Goal: Task Accomplishment & Management: Use online tool/utility

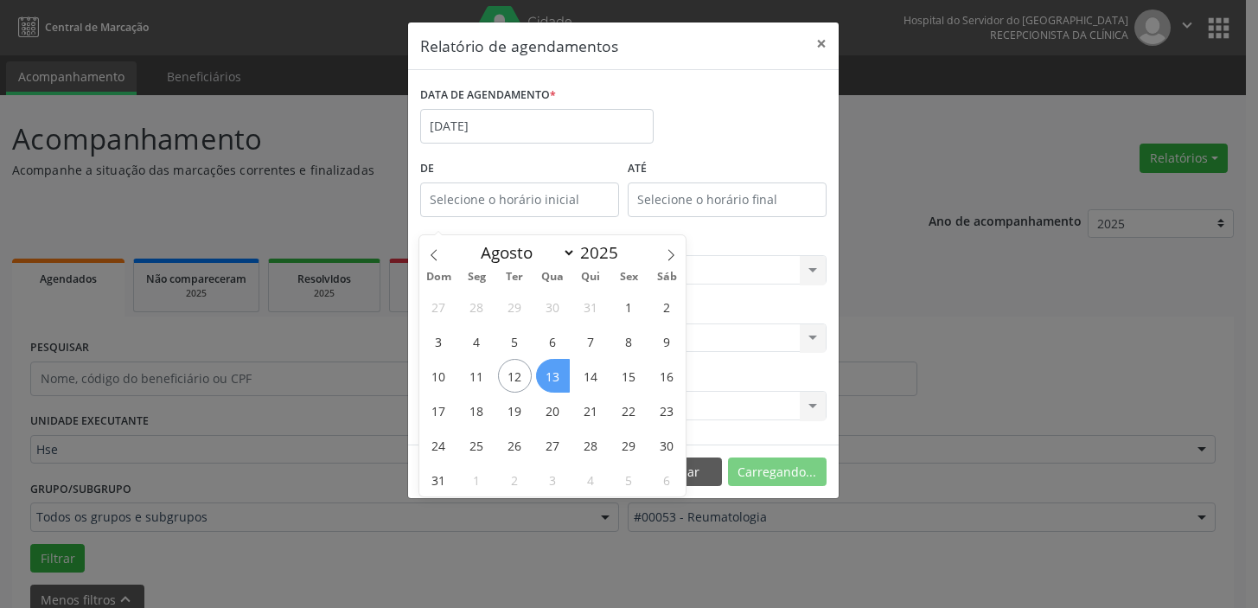
click at [549, 359] on span "13" at bounding box center [553, 376] width 34 height 34
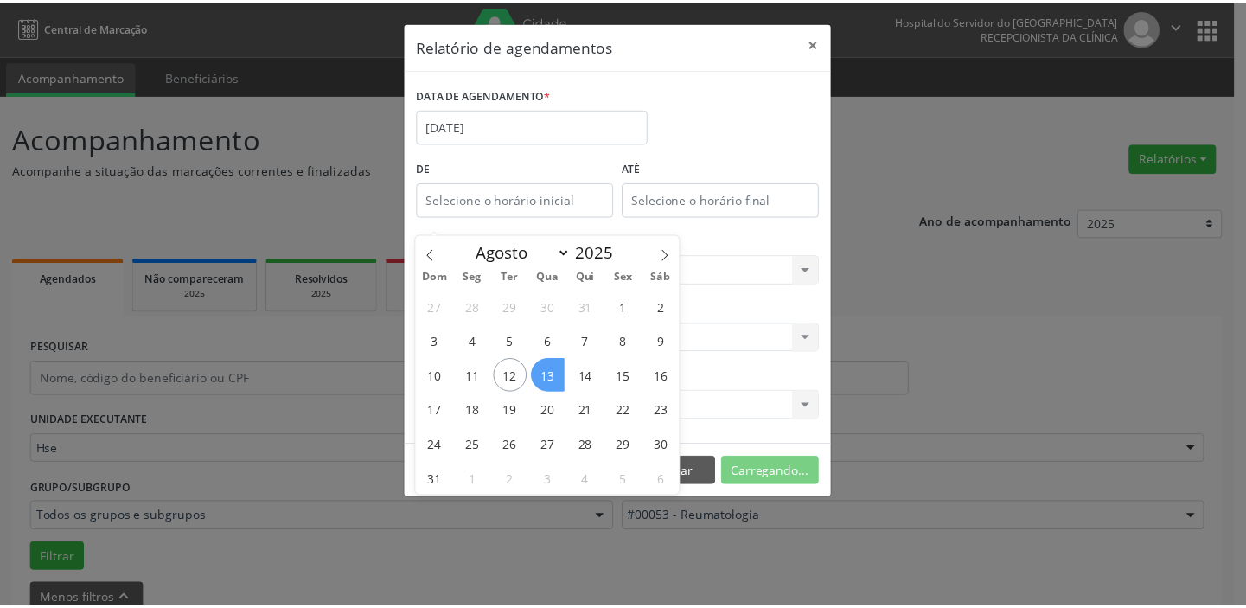
scroll to position [90, 0]
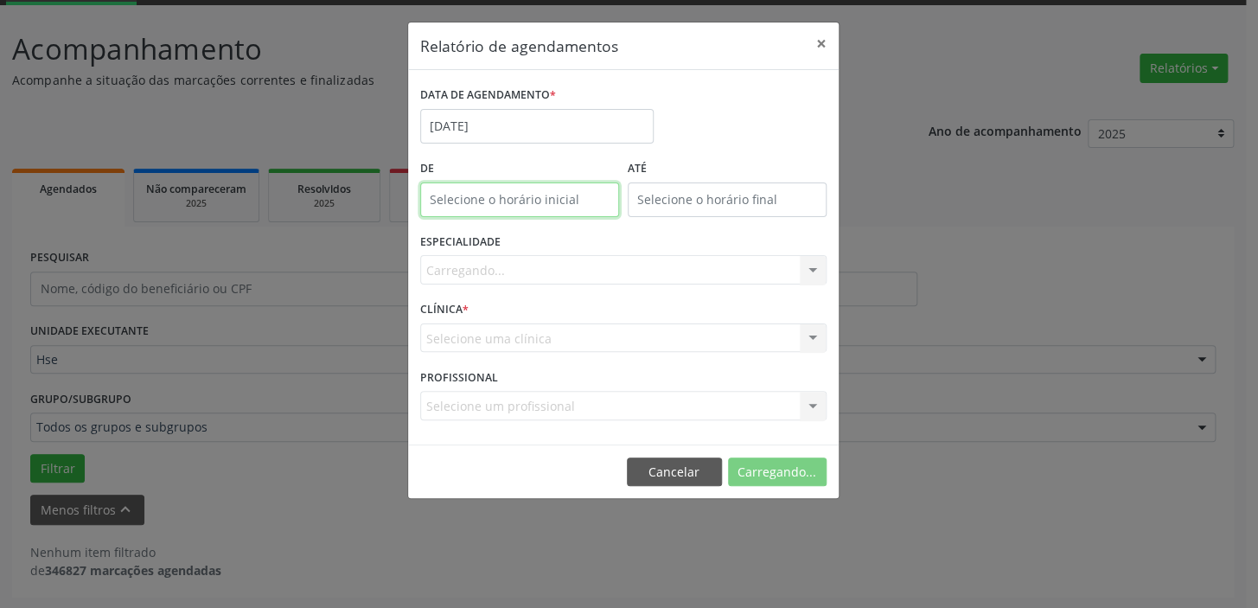
click at [506, 202] on body "Central de Marcação Hospital do Servidor do [GEOGRAPHIC_DATA] Recepcionista da …" at bounding box center [629, 214] width 1258 height 608
type input "12:00"
click at [497, 228] on input "12" at bounding box center [484, 237] width 131 height 35
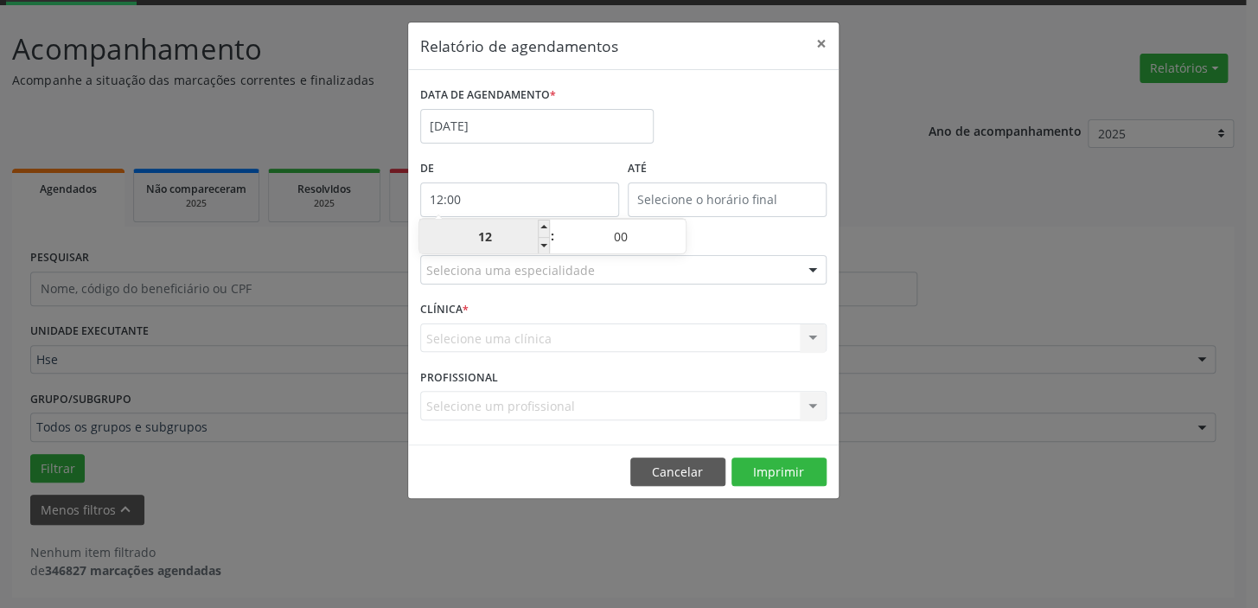
click at [496, 228] on input "12" at bounding box center [484, 237] width 131 height 35
drag, startPoint x: 937, startPoint y: 222, endPoint x: 861, endPoint y: 226, distance: 76.2
click at [907, 224] on div "Relatório de agendamentos × DATA DE AGENDAMENTO * [DATE] De 12:00 ATÉ ESPECIALI…" at bounding box center [629, 304] width 1258 height 608
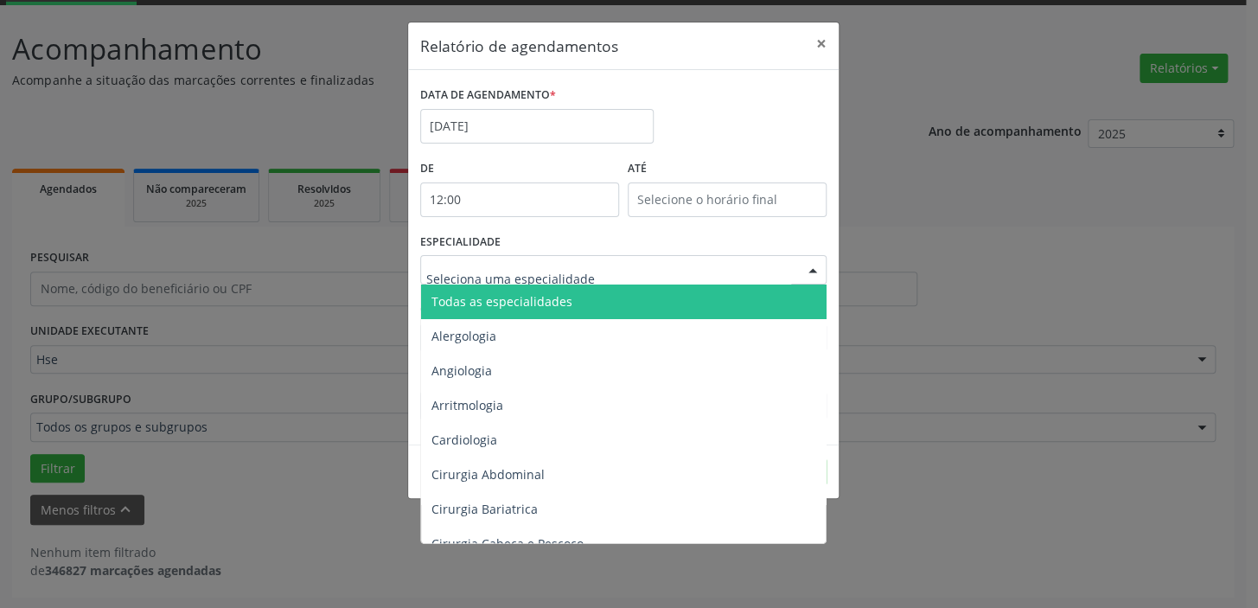
click at [784, 271] on div at bounding box center [623, 269] width 406 height 29
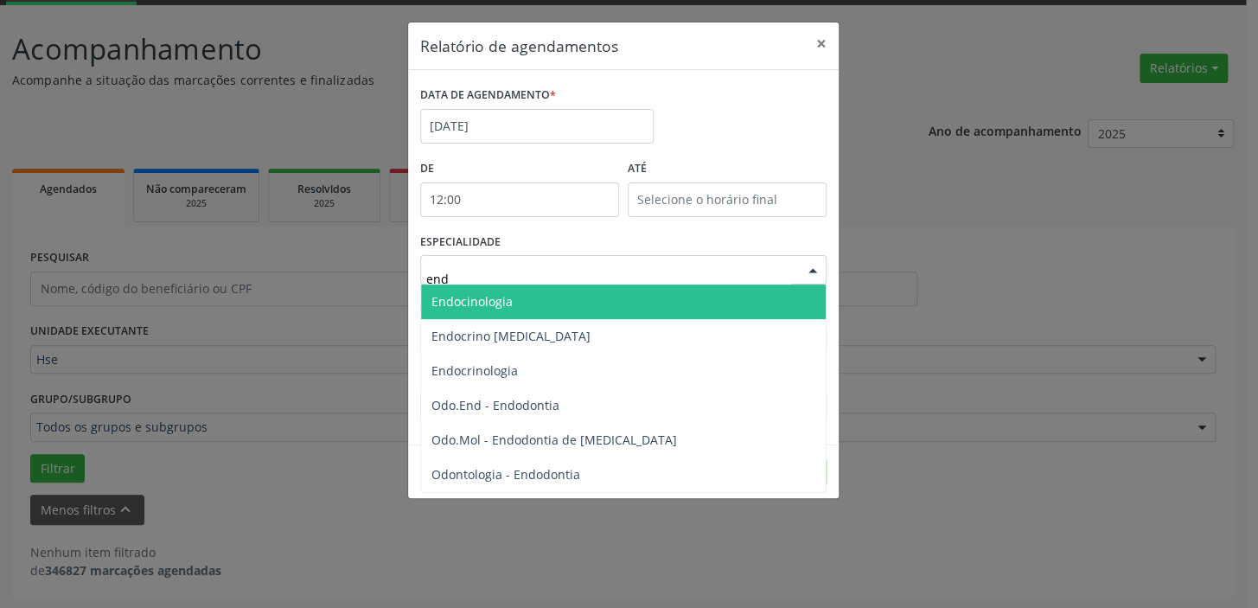
type input "endo"
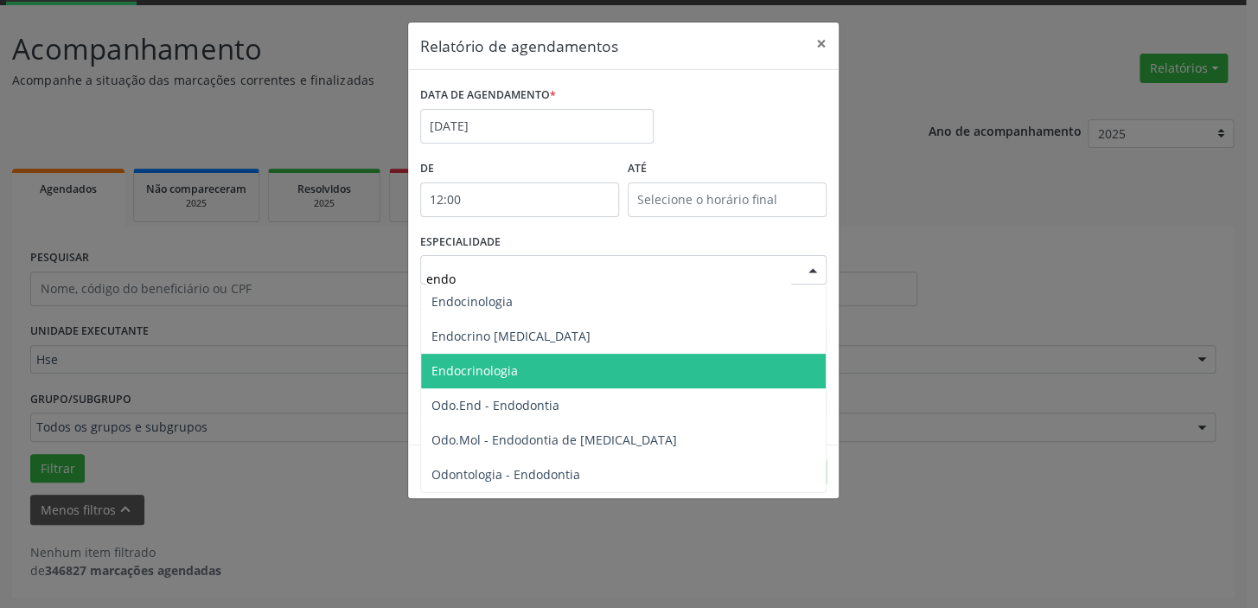
click at [559, 380] on span "Endocrinologia" at bounding box center [623, 371] width 405 height 35
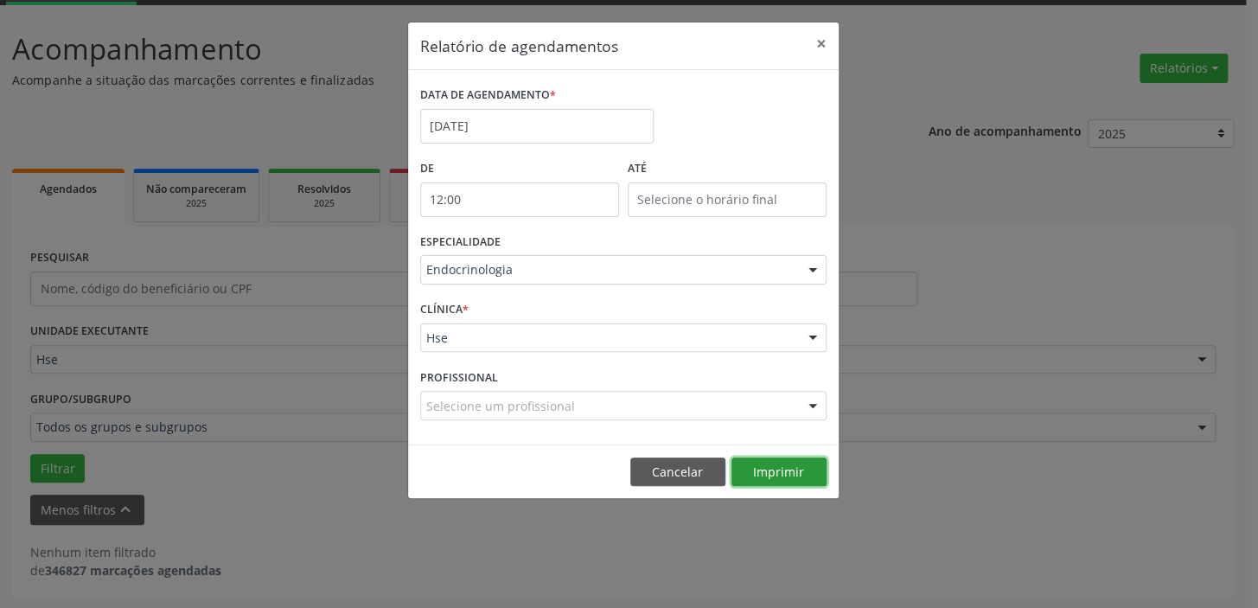
click at [790, 469] on button "Imprimir" at bounding box center [778, 471] width 95 height 29
click at [502, 198] on input "12:00" at bounding box center [519, 199] width 199 height 35
click at [514, 241] on input "12" at bounding box center [484, 237] width 131 height 35
click at [544, 247] on span at bounding box center [544, 245] width 12 height 17
type input "11:00"
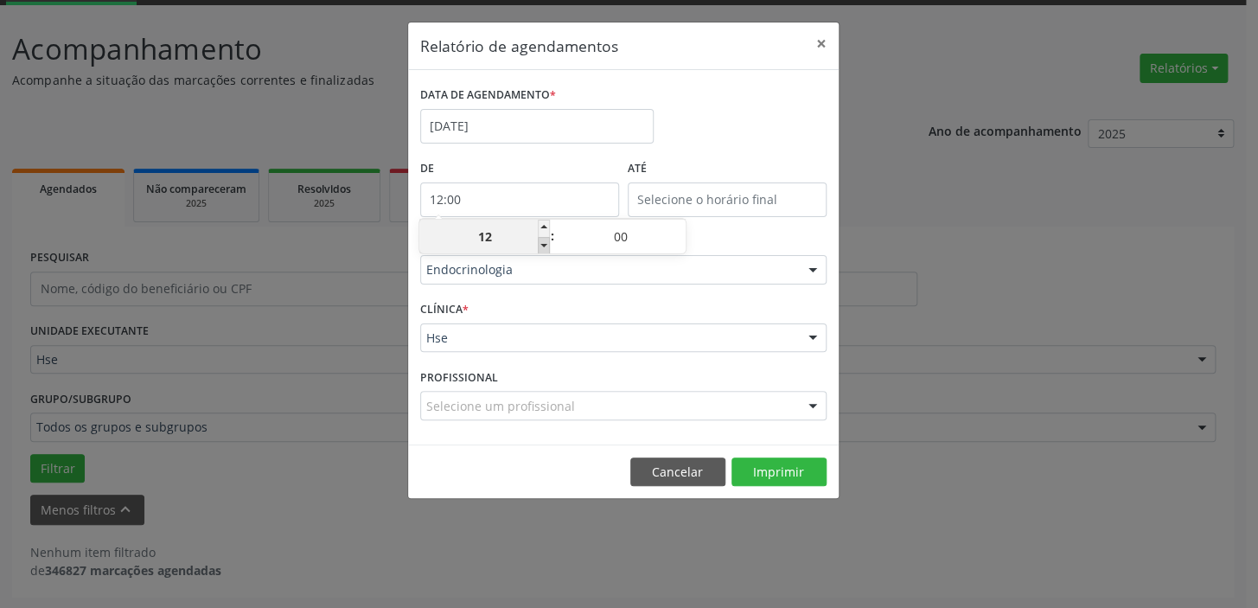
type input "11"
click at [546, 225] on span at bounding box center [544, 228] width 12 height 17
type input "12:00"
type input "12"
click at [546, 225] on span at bounding box center [544, 228] width 12 height 17
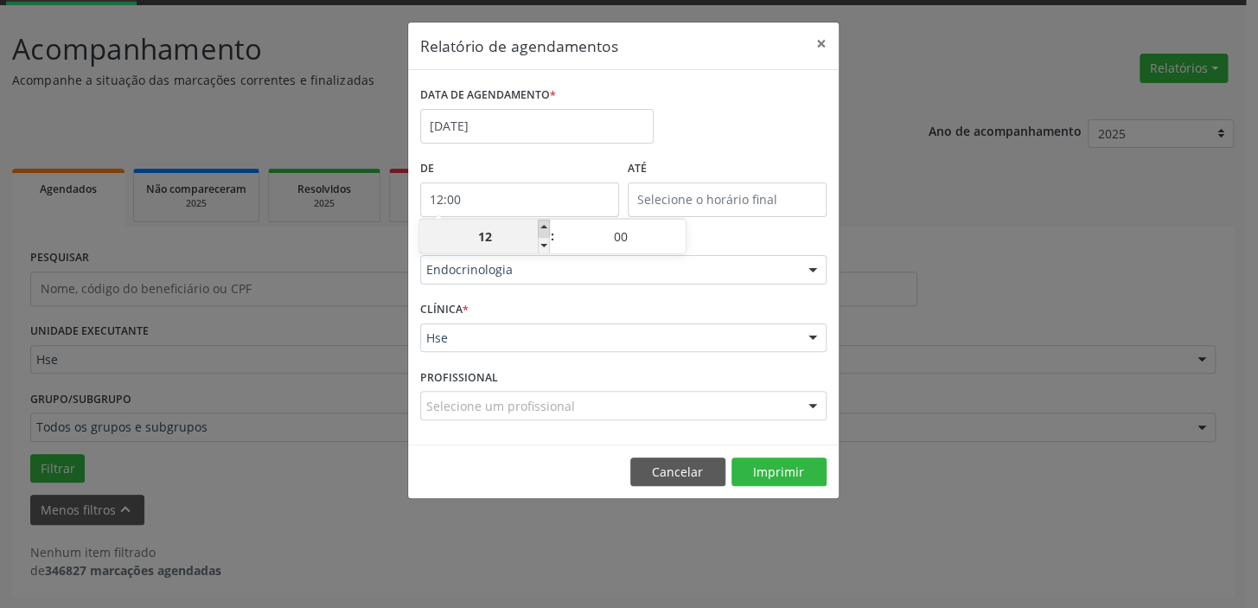
type input "13:00"
type input "13"
click at [791, 476] on button "Imprimir" at bounding box center [778, 471] width 95 height 29
click at [806, 403] on div at bounding box center [813, 406] width 26 height 29
type input "ro"
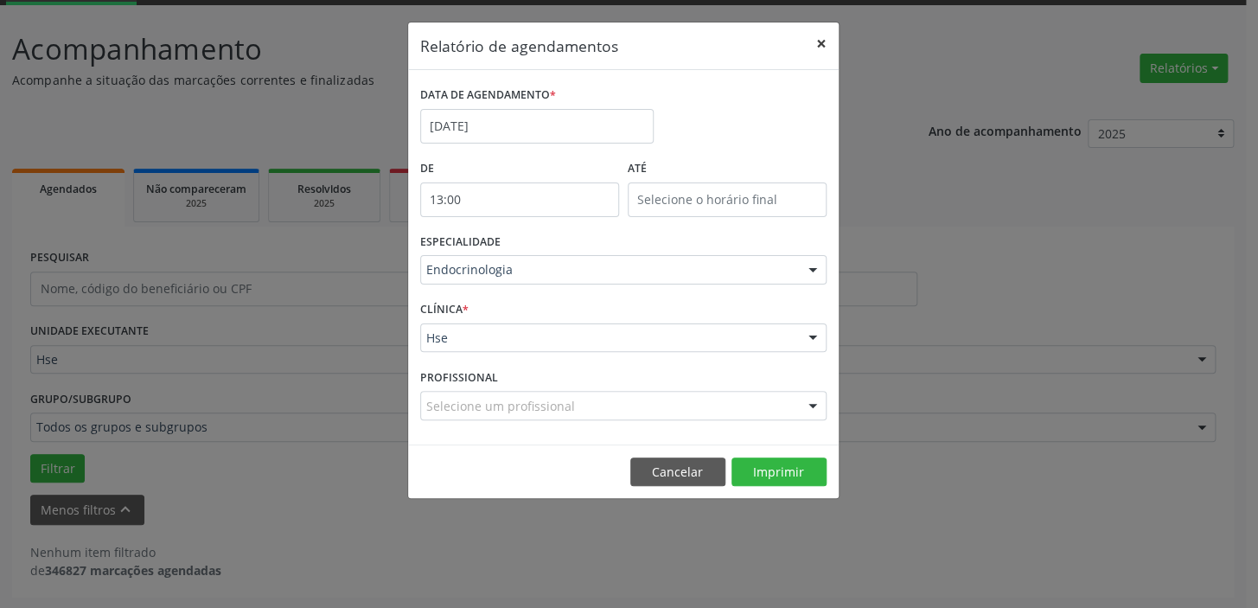
click at [820, 43] on button "×" at bounding box center [821, 43] width 35 height 42
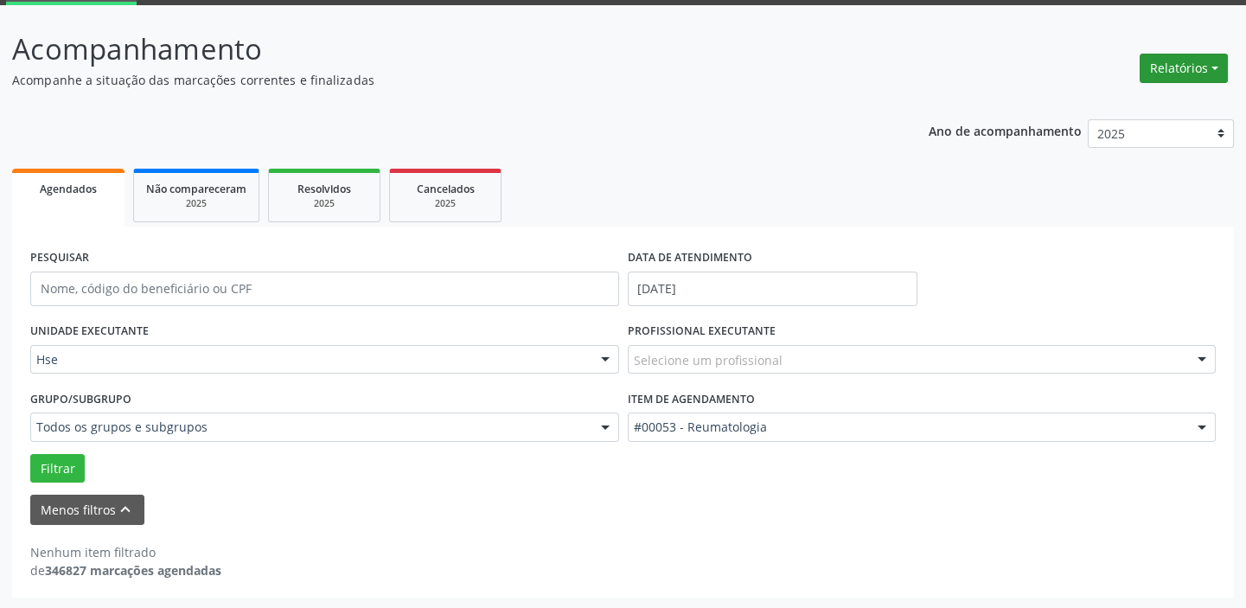
click at [1178, 65] on button "Relatórios" at bounding box center [1183, 68] width 88 height 29
click at [1111, 108] on link "Agendamentos" at bounding box center [1135, 105] width 186 height 24
select select "7"
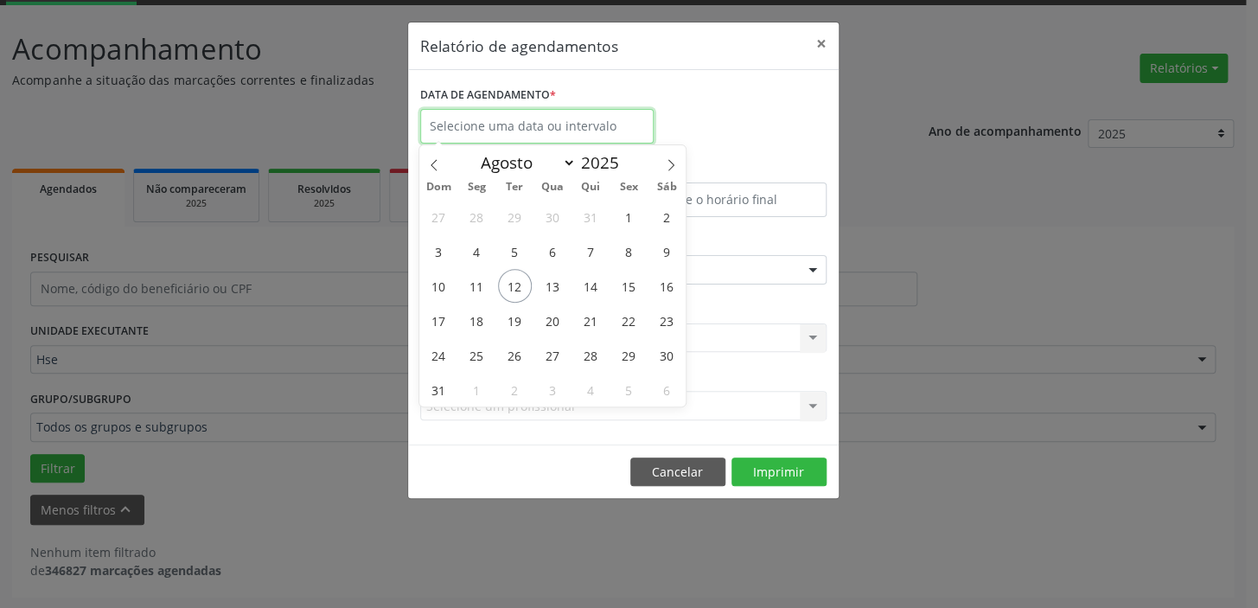
click at [571, 121] on input "text" at bounding box center [536, 126] width 233 height 35
click at [561, 278] on span "13" at bounding box center [553, 286] width 34 height 34
type input "[DATE]"
click at [561, 278] on span "13" at bounding box center [553, 286] width 34 height 34
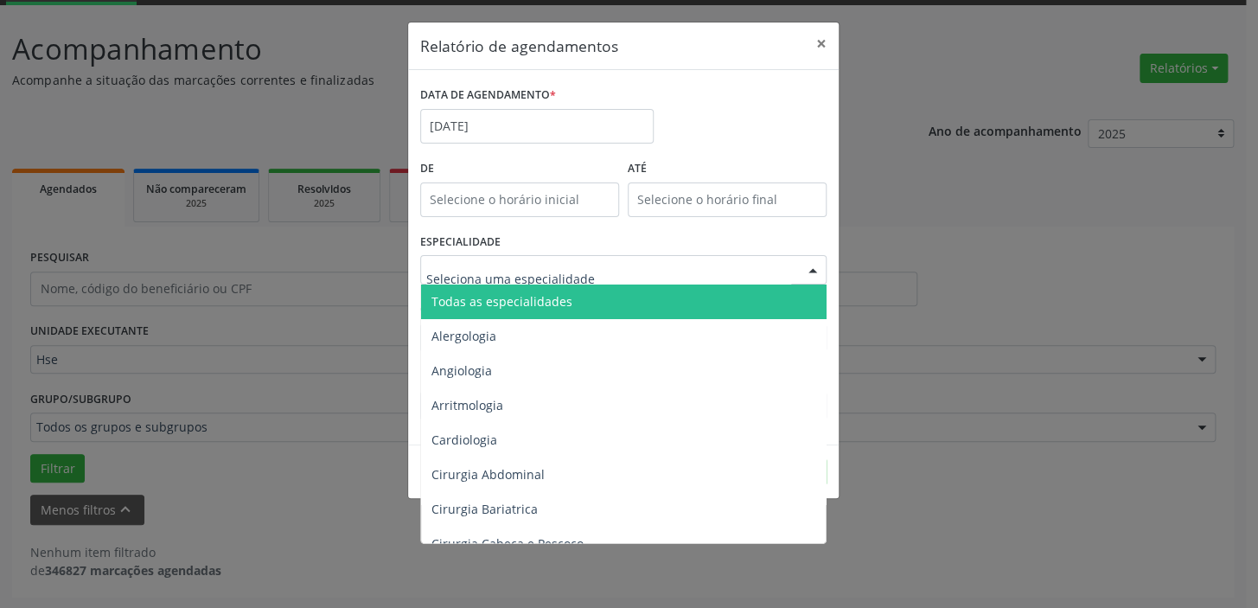
click at [814, 261] on div at bounding box center [813, 270] width 26 height 29
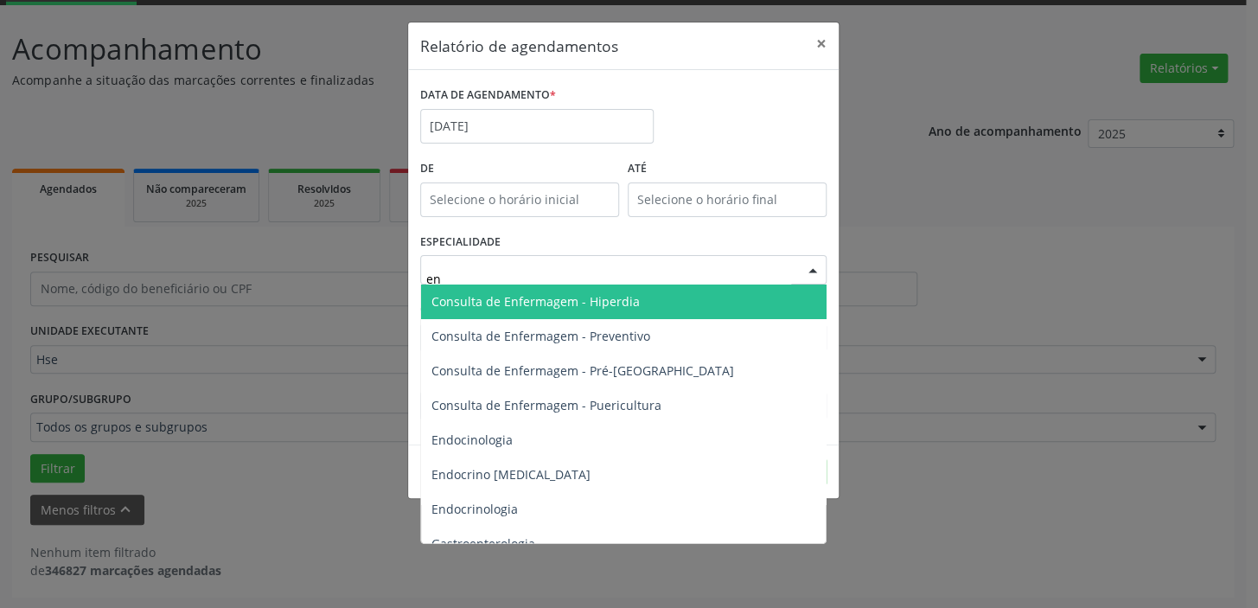
type input "end"
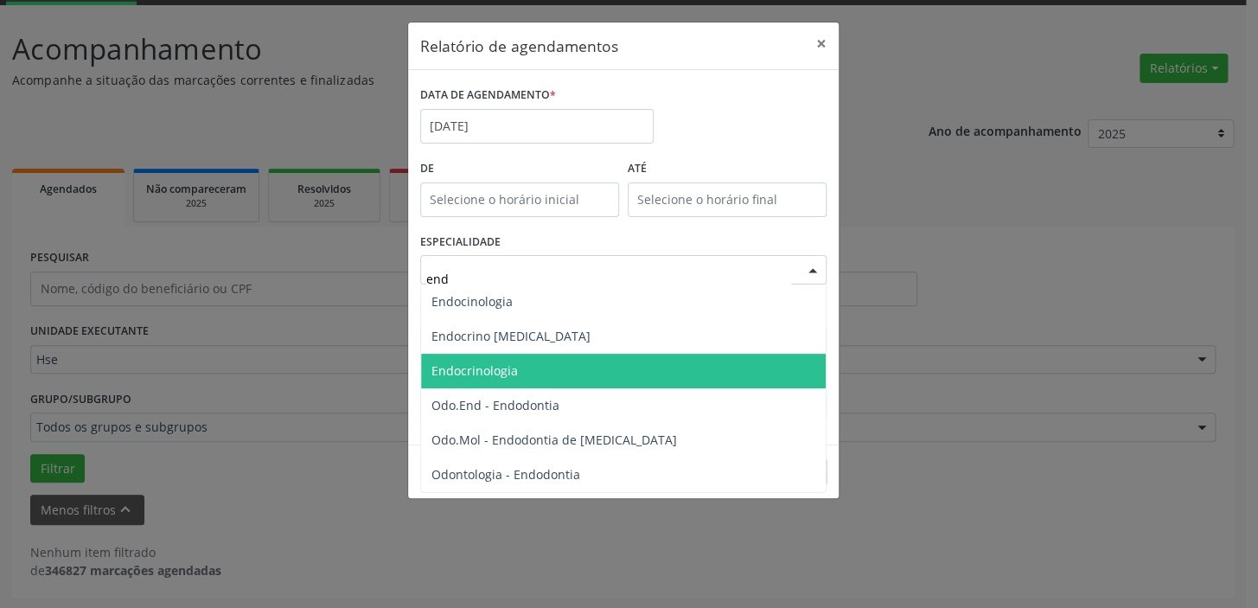
click at [464, 361] on span "Endocrinologia" at bounding box center [623, 371] width 405 height 35
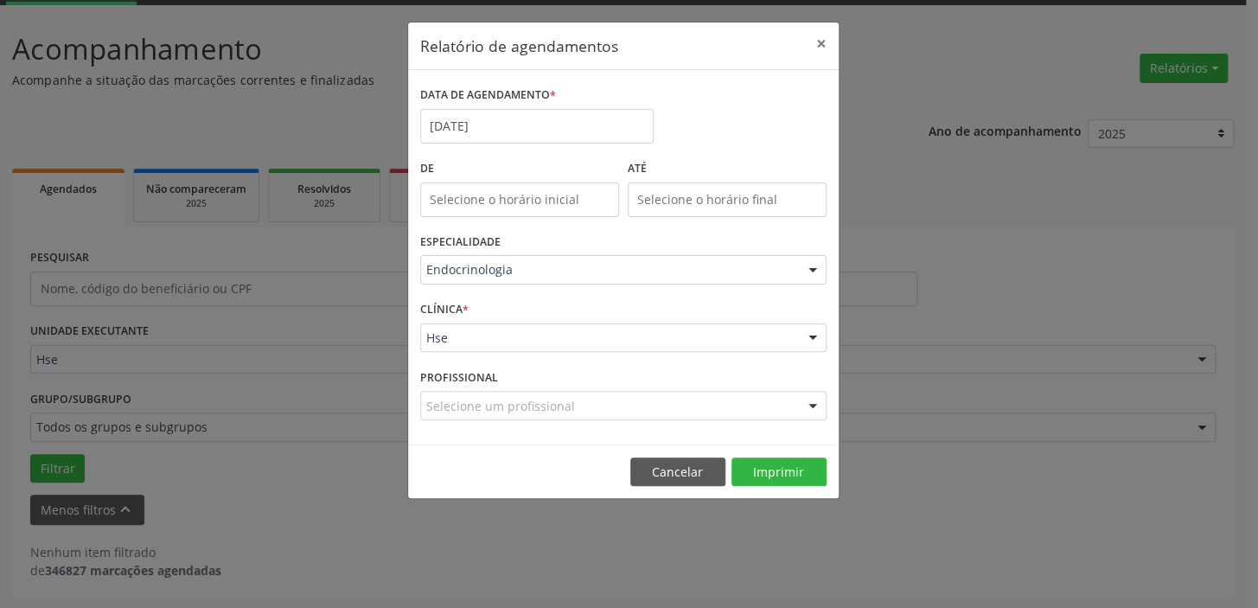
click at [814, 338] on div at bounding box center [813, 338] width 26 height 29
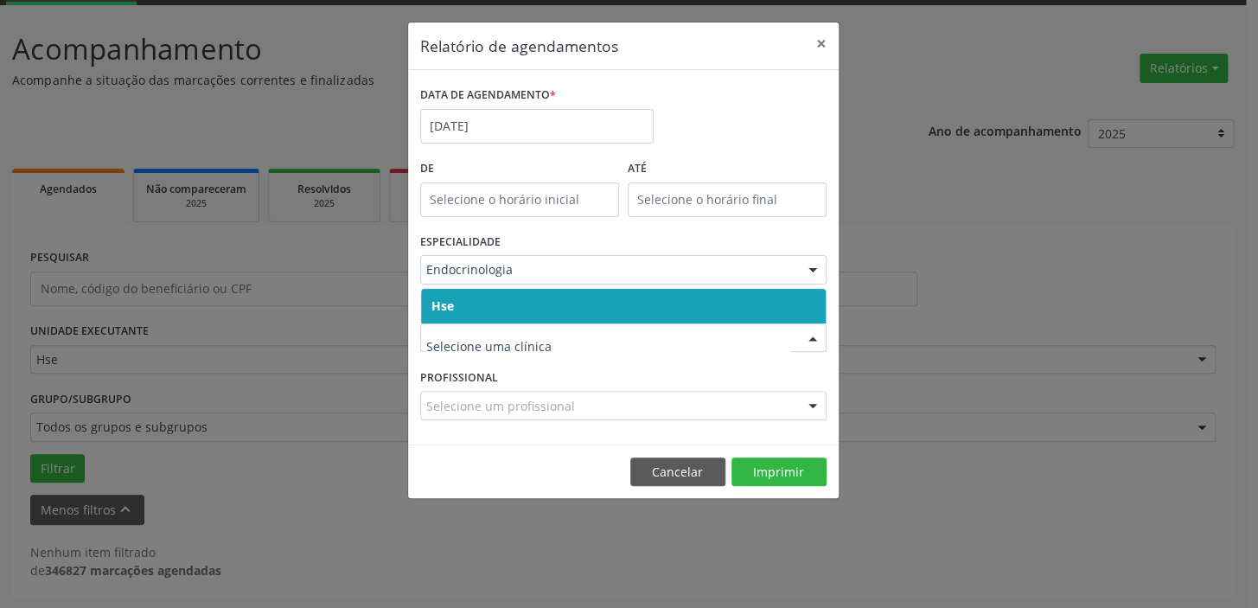
click at [812, 304] on span "Hse" at bounding box center [623, 306] width 405 height 35
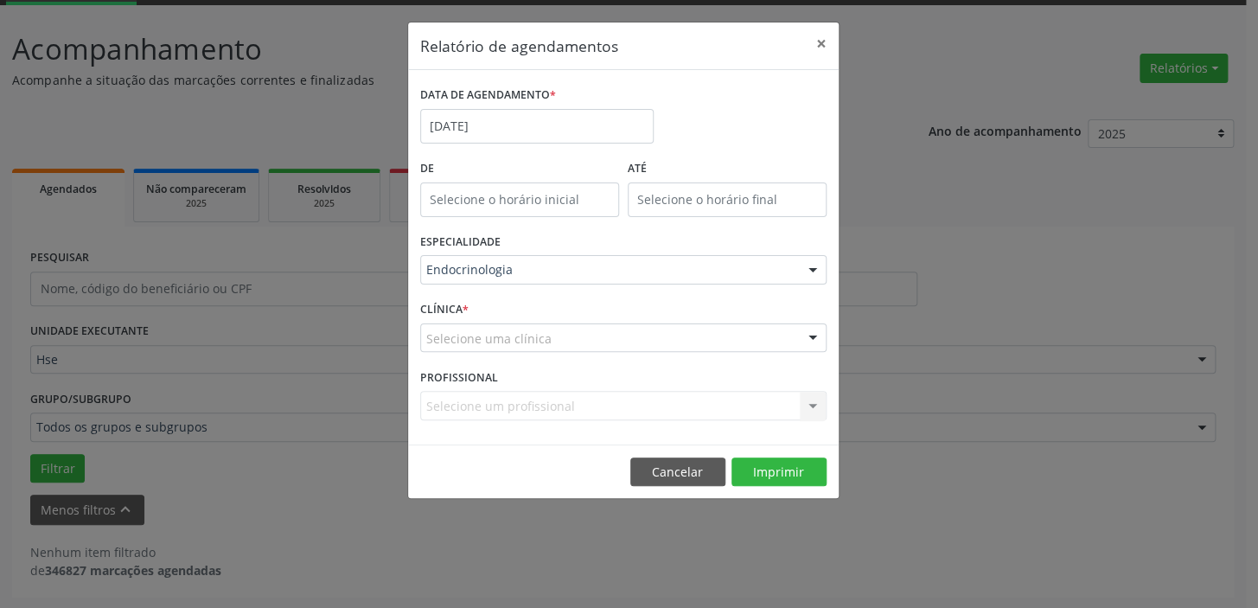
click at [820, 334] on div at bounding box center [813, 338] width 26 height 29
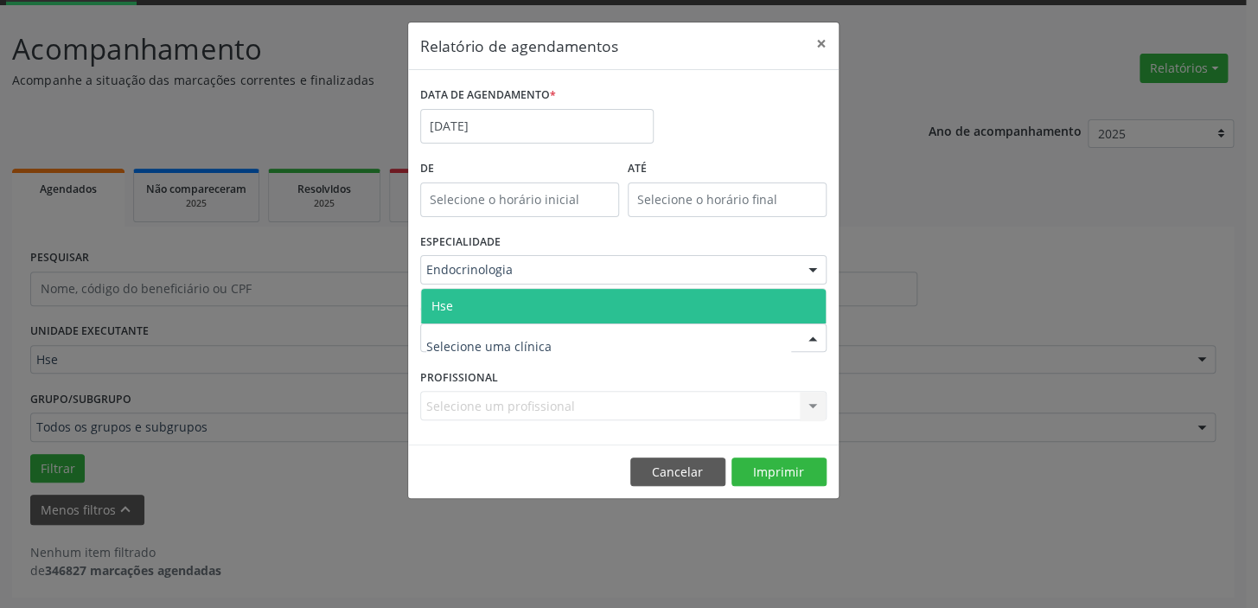
click at [820, 303] on span "Hse" at bounding box center [623, 306] width 405 height 35
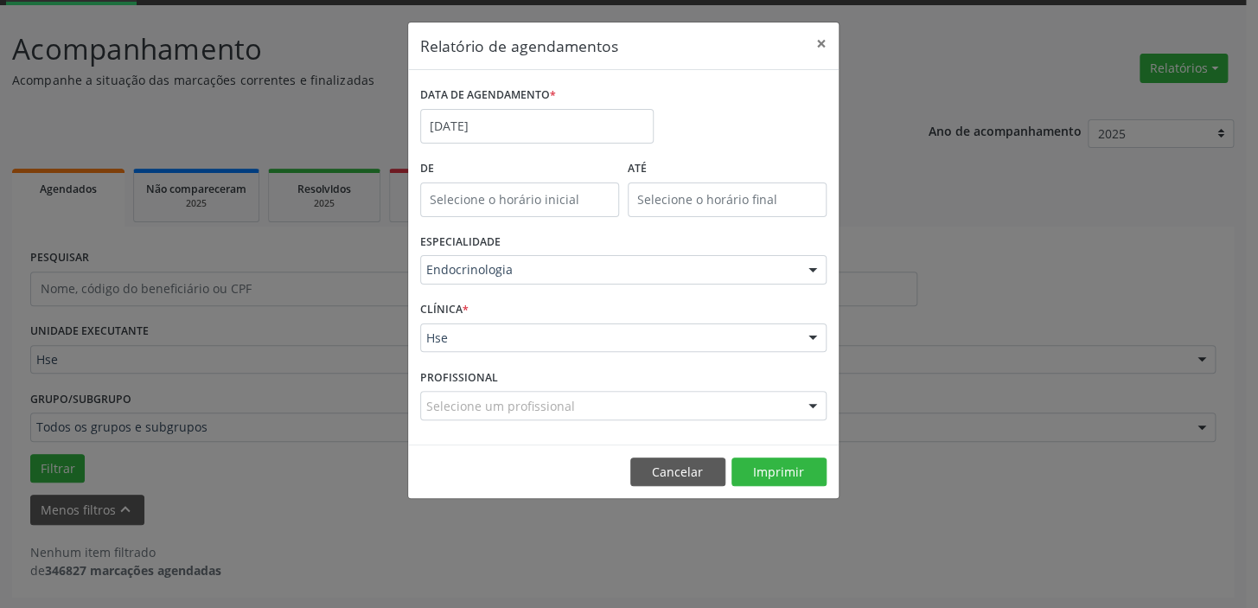
click at [811, 403] on div at bounding box center [813, 406] width 26 height 29
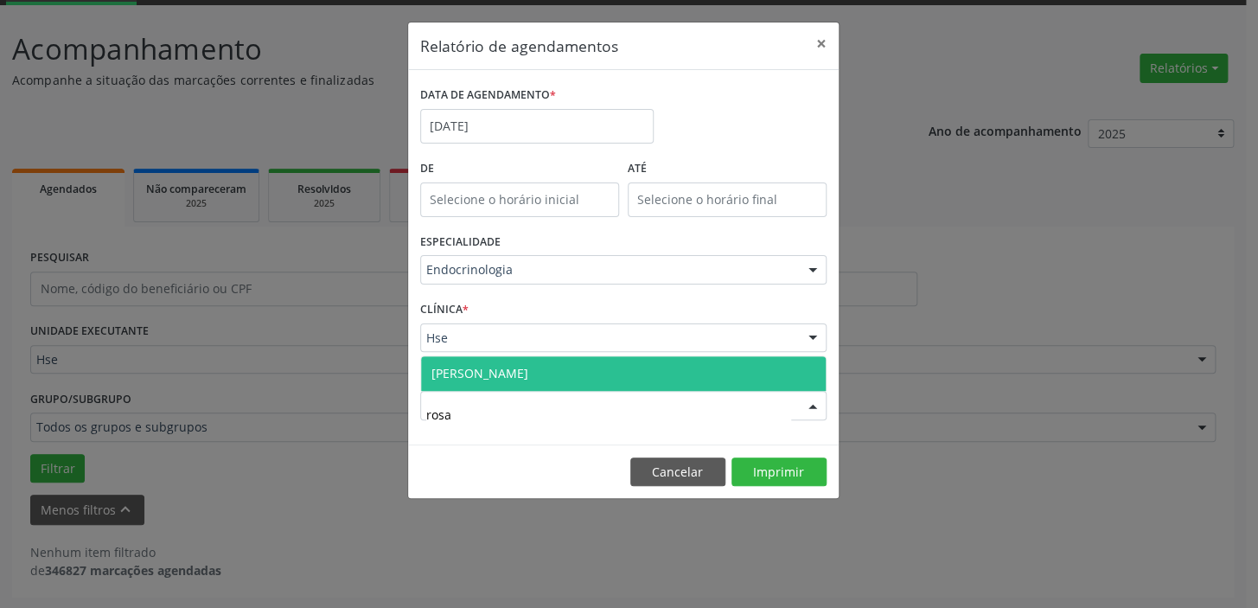
type input "rosal"
click at [684, 378] on span "[PERSON_NAME]" at bounding box center [623, 373] width 405 height 35
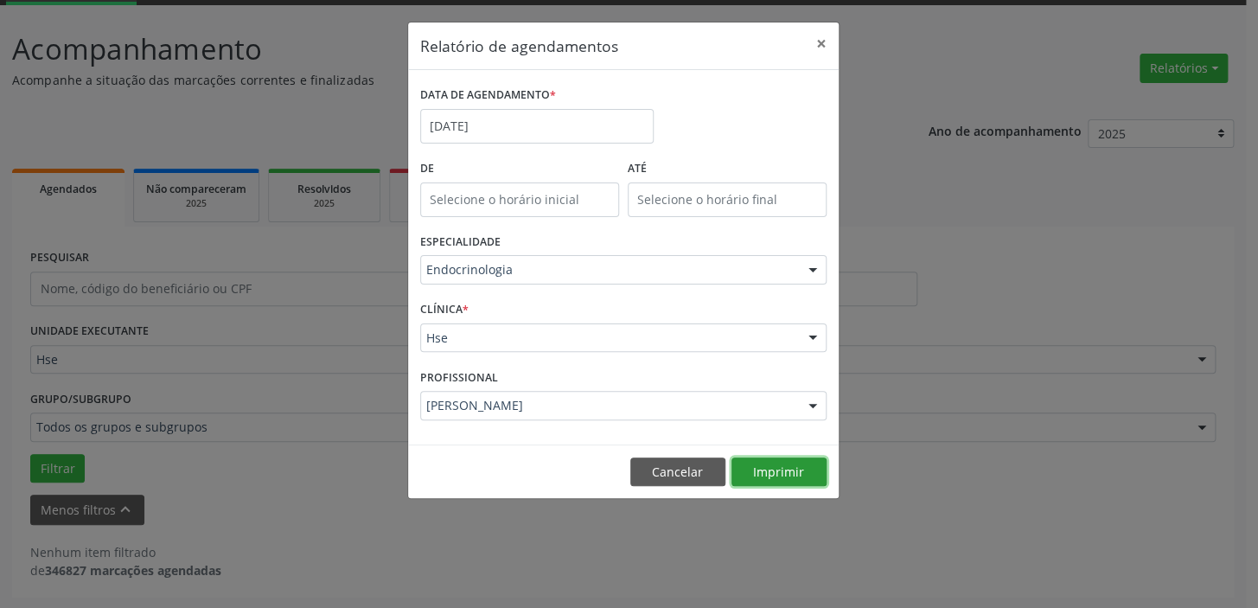
click at [794, 463] on button "Imprimir" at bounding box center [778, 471] width 95 height 29
click at [820, 43] on button "×" at bounding box center [821, 43] width 35 height 42
